Goal: Transaction & Acquisition: Purchase product/service

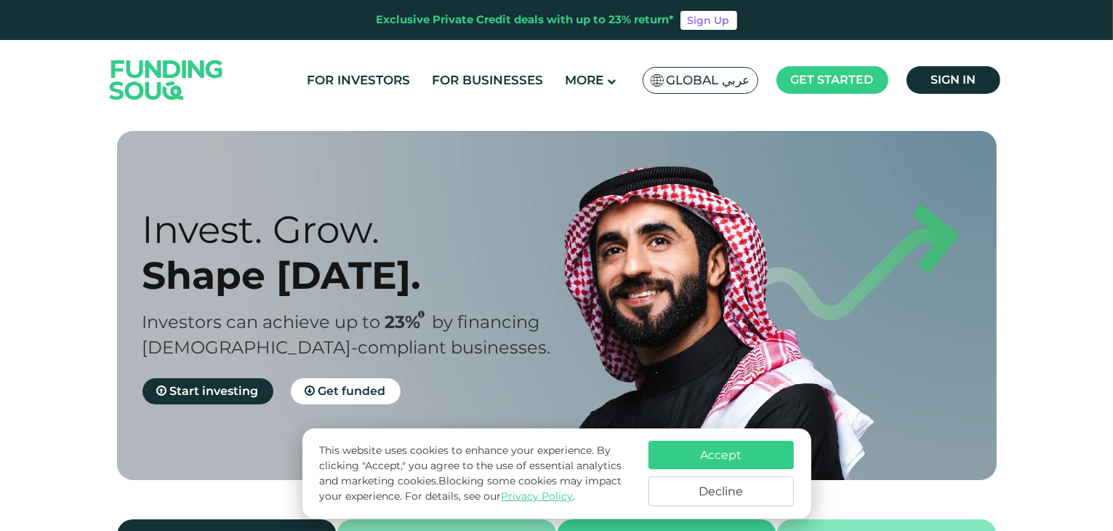
click at [711, 489] on button "Decline" at bounding box center [721, 491] width 145 height 30
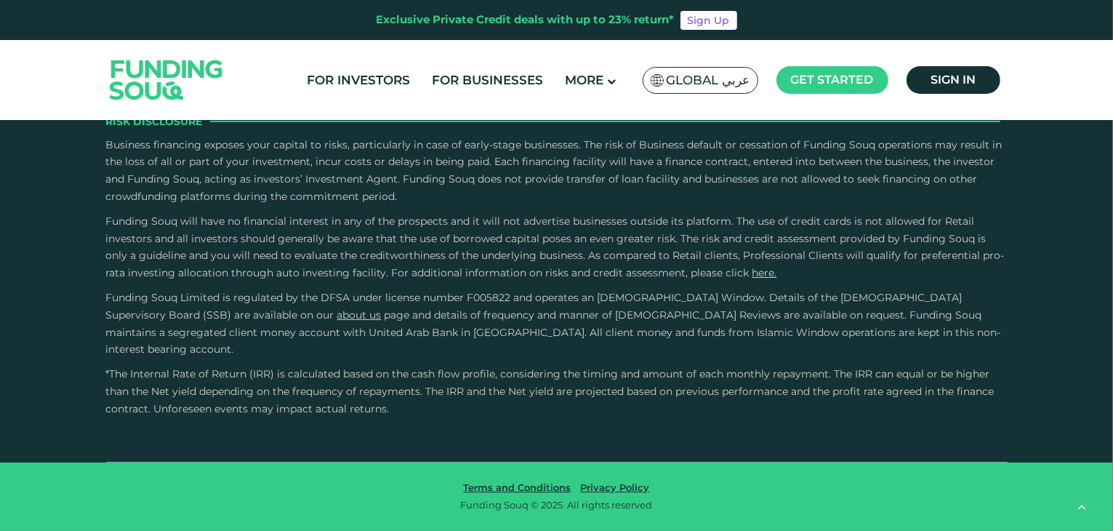
scroll to position [2545, 0]
drag, startPoint x: 587, startPoint y: 292, endPoint x: 407, endPoint y: 295, distance: 179.6
type tc-range-slider "1"
